Goal: Navigation & Orientation: Find specific page/section

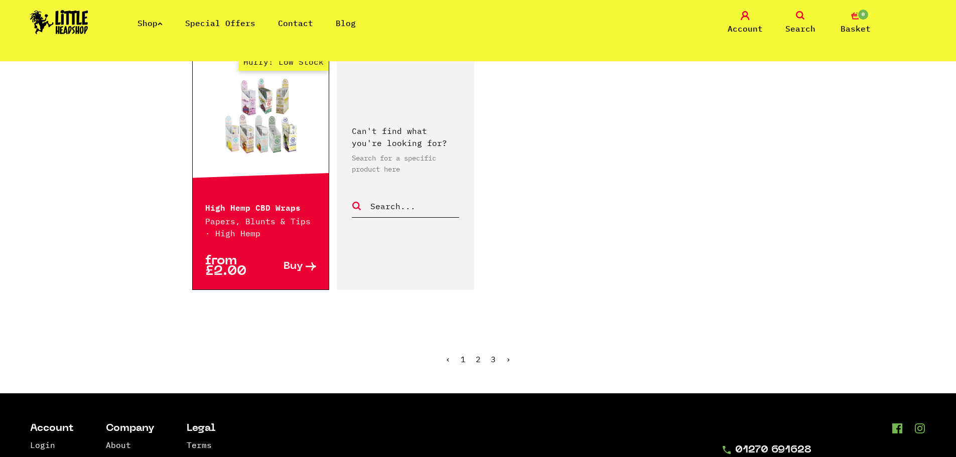
scroll to position [1706, 0]
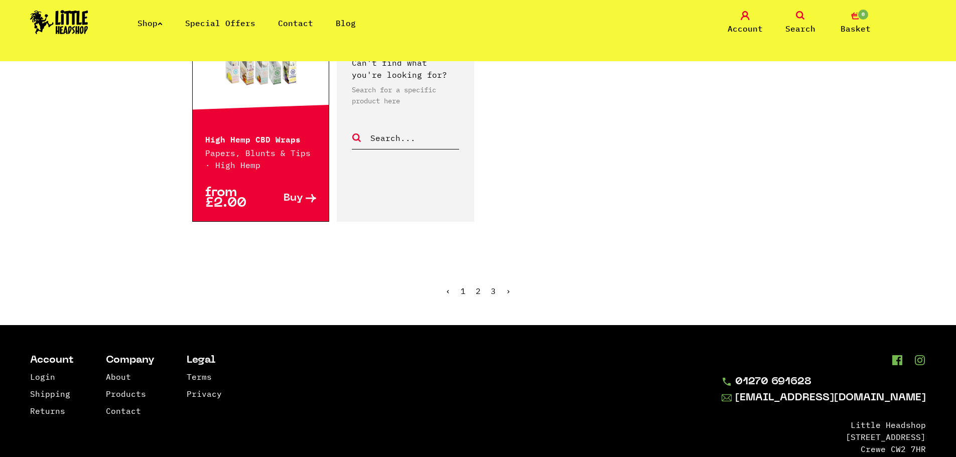
click at [478, 286] on link "2" at bounding box center [478, 291] width 5 height 10
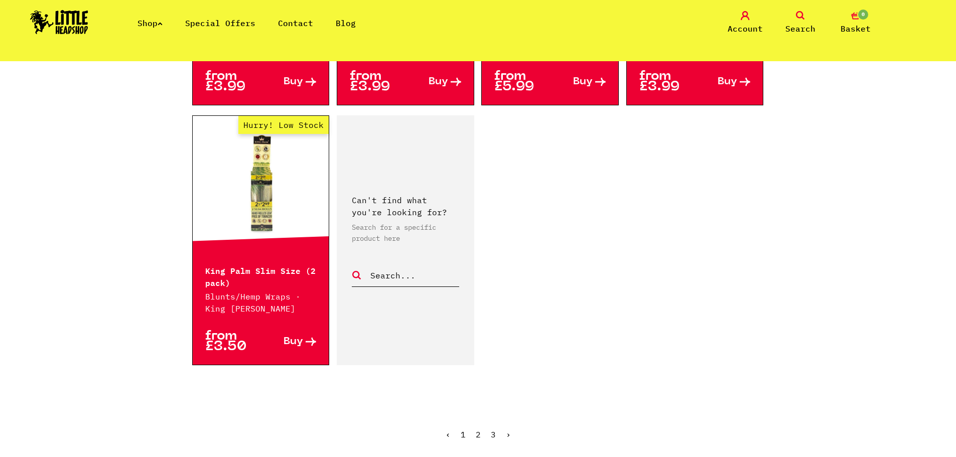
scroll to position [1757, 0]
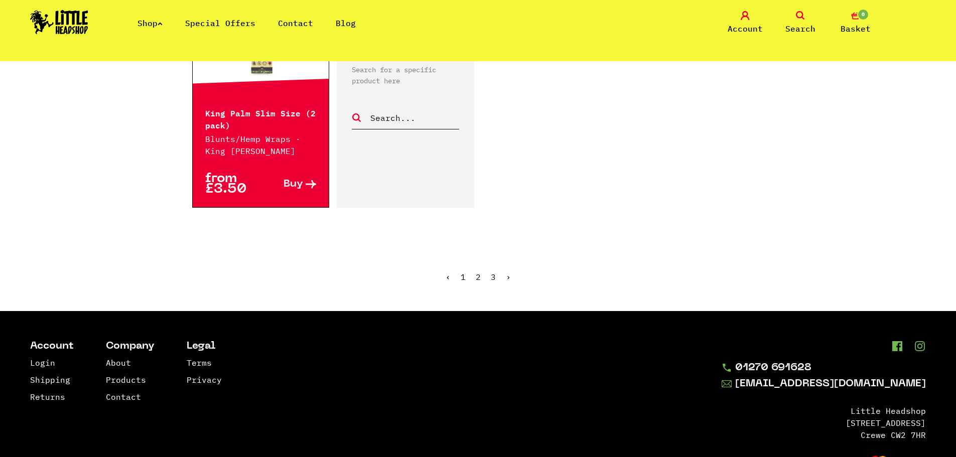
click at [479, 272] on span "2" at bounding box center [478, 277] width 5 height 10
click at [494, 272] on link "3" at bounding box center [493, 277] width 5 height 10
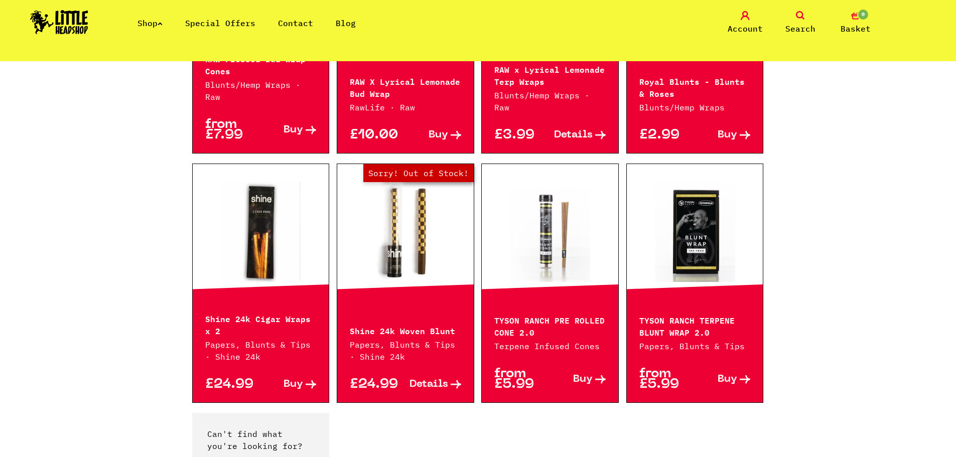
scroll to position [1456, 0]
